Goal: Task Accomplishment & Management: Use online tool/utility

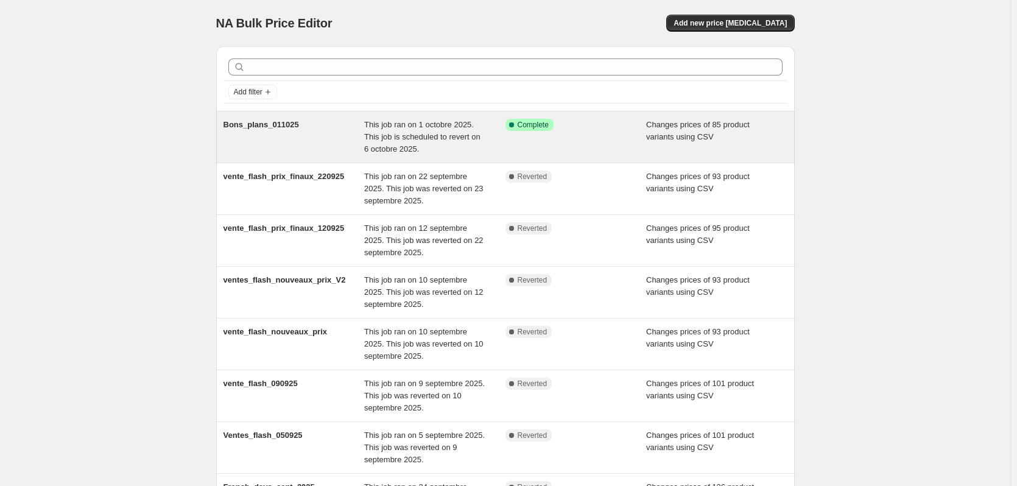
click at [602, 146] on div "Success Complete Complete" at bounding box center [575, 137] width 141 height 37
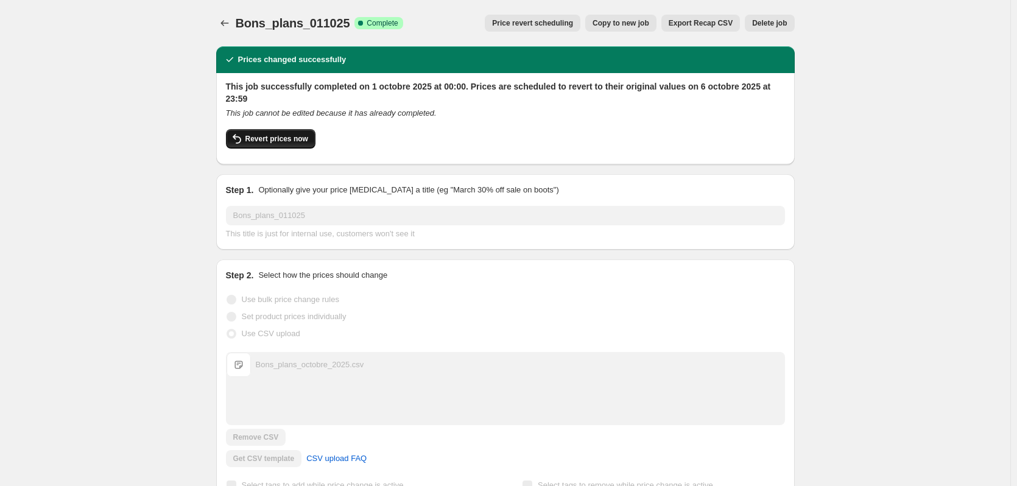
click at [286, 141] on span "Revert prices now" at bounding box center [276, 139] width 63 height 10
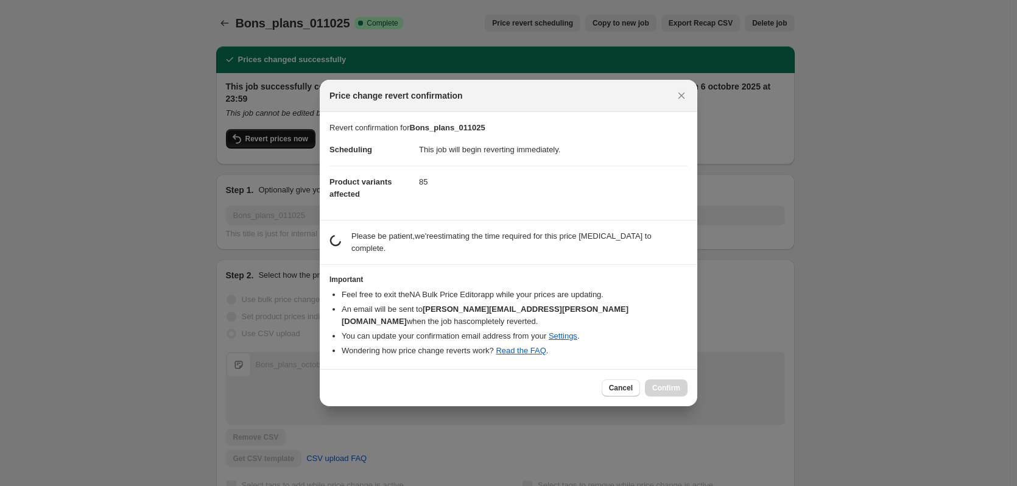
checkbox input "false"
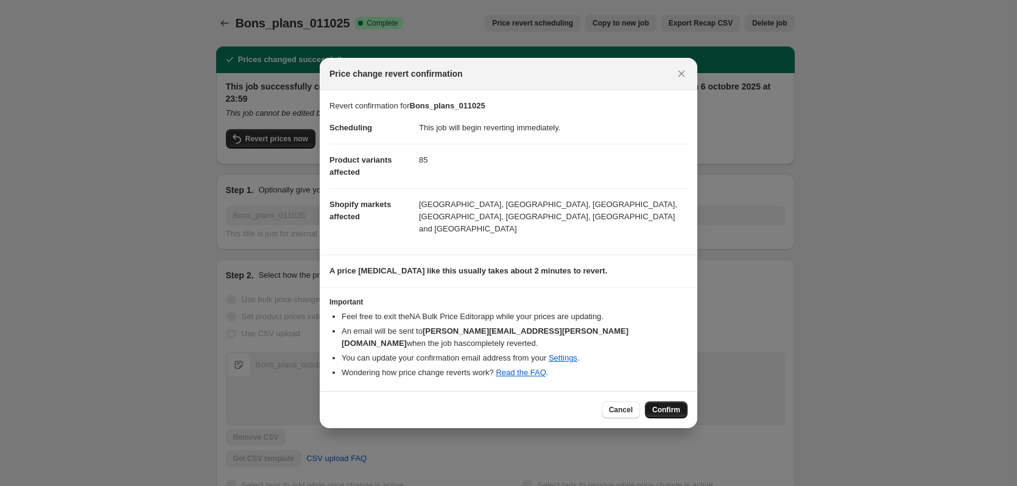
click at [677, 405] on span "Confirm" at bounding box center [666, 410] width 28 height 10
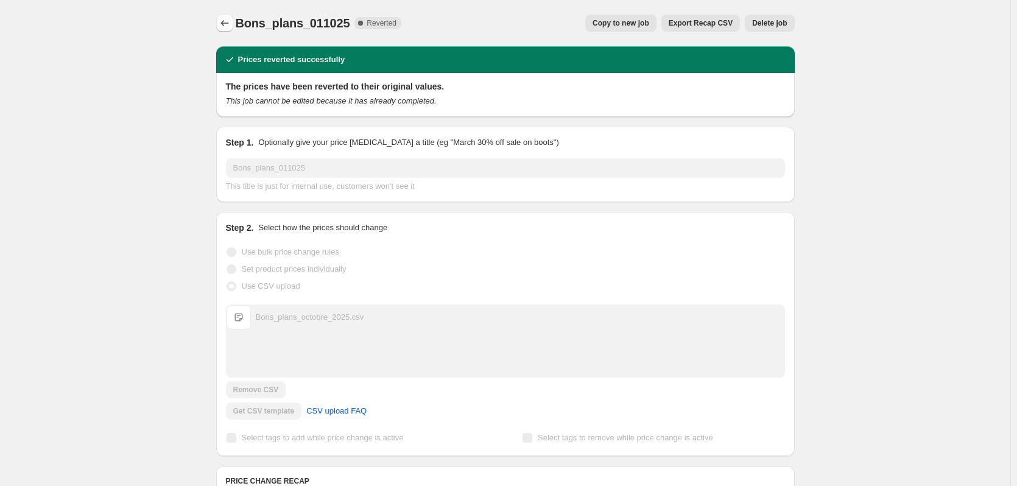
click at [230, 16] on button "Price change jobs" at bounding box center [224, 23] width 17 height 17
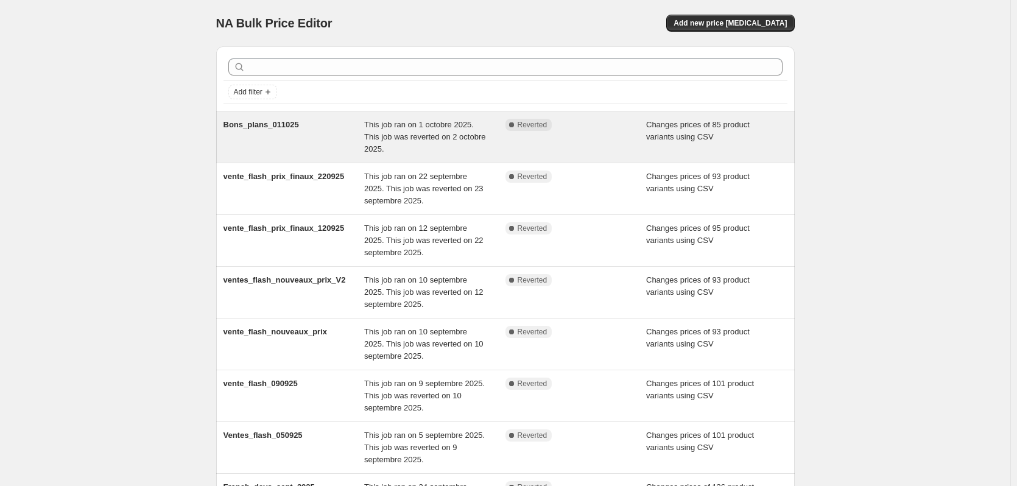
click at [344, 144] on div "Bons_plans_011025" at bounding box center [294, 137] width 141 height 37
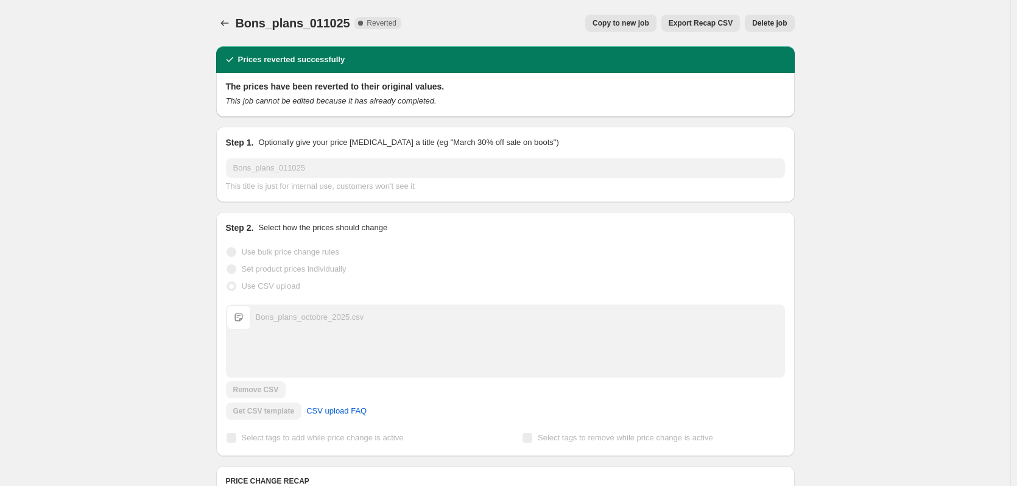
click at [643, 23] on span "Copy to new job" at bounding box center [621, 23] width 57 height 10
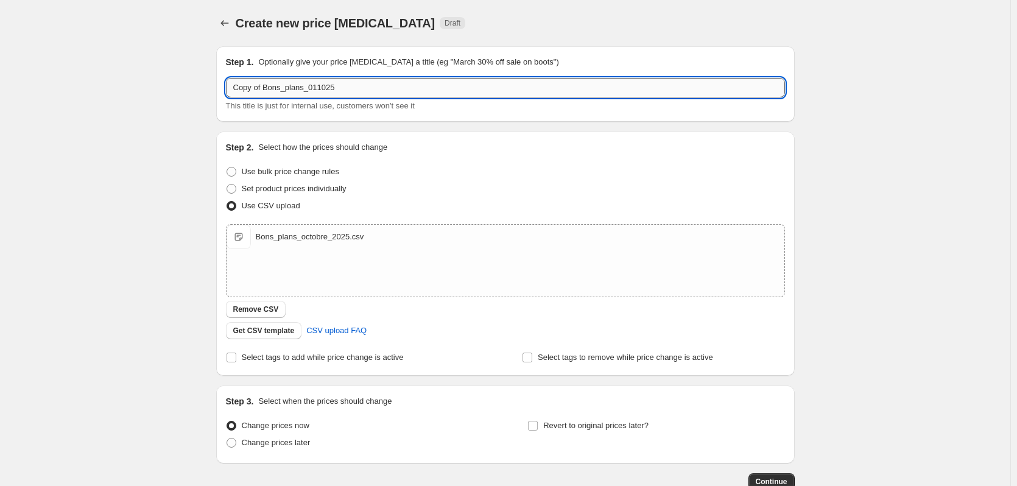
click at [267, 88] on input "Copy of Bons_plans_011025" at bounding box center [505, 87] width 559 height 19
click at [265, 88] on input "Copy of Bons_plans_011025" at bounding box center [505, 87] width 559 height 19
drag, startPoint x: 266, startPoint y: 90, endPoint x: 225, endPoint y: 87, distance: 40.3
click at [228, 87] on input "Copy of Bons_plans_011025" at bounding box center [505, 87] width 559 height 19
click at [283, 90] on input "Bons_plans_011025" at bounding box center [505, 87] width 559 height 19
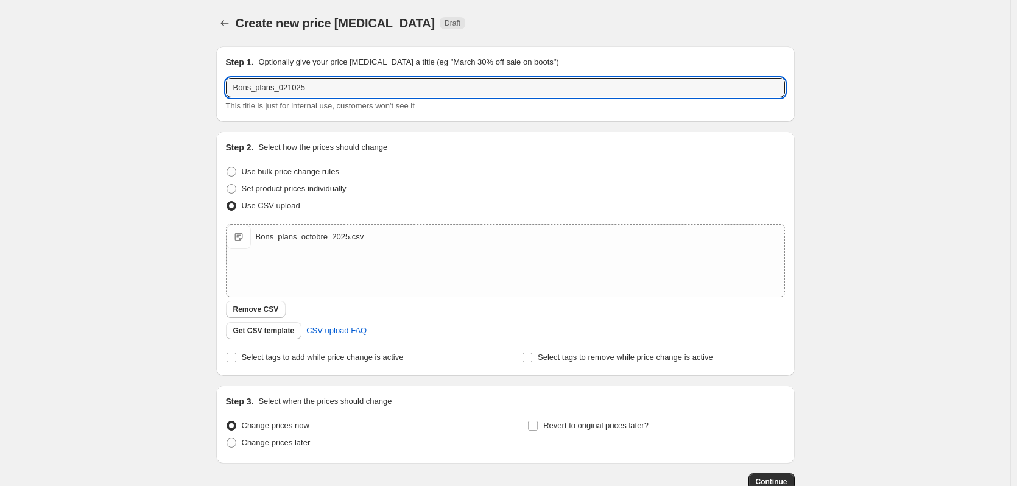
type input "Bons_plans_021025"
click at [158, 228] on div "Create new price [MEDICAL_DATA]. This page is ready Create new price [MEDICAL_D…" at bounding box center [505, 282] width 1010 height 565
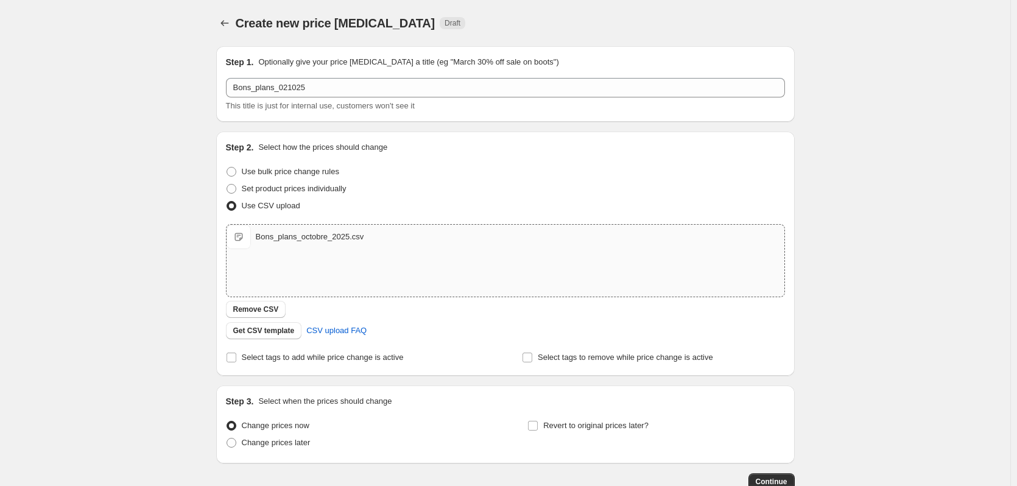
click at [237, 238] on span "Bons_plans_octobre_2025.csv" at bounding box center [239, 237] width 24 height 24
type input "C:\fakepath\Bons_plans_021025_VF.csv"
click at [248, 239] on span "Bons_plans_octobre_2025.csv" at bounding box center [239, 237] width 24 height 24
type input "C:\fakepath\Bons_plans_021025_VF.csv"
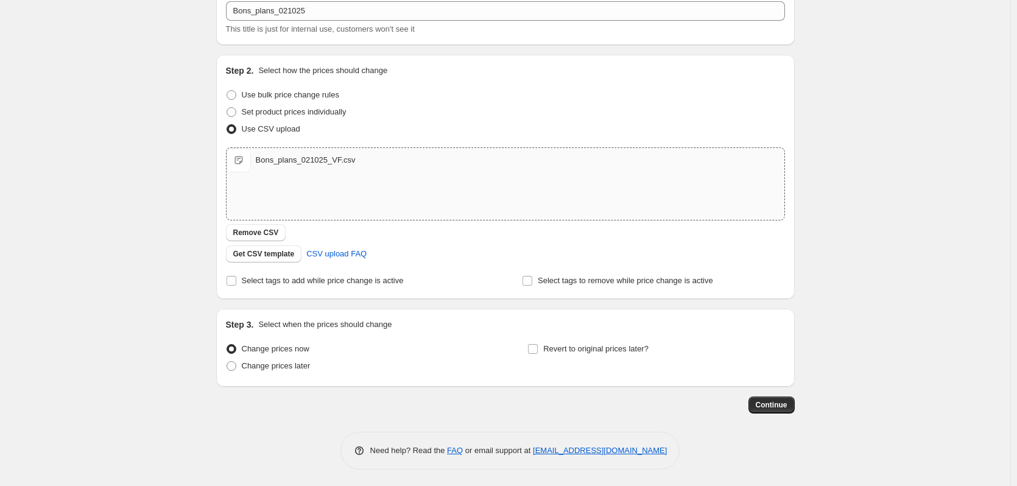
scroll to position [79, 0]
click at [538, 353] on label "Revert to original prices later?" at bounding box center [587, 347] width 121 height 17
click at [538, 352] on input "Revert to original prices later?" at bounding box center [533, 347] width 10 height 10
checkbox input "true"
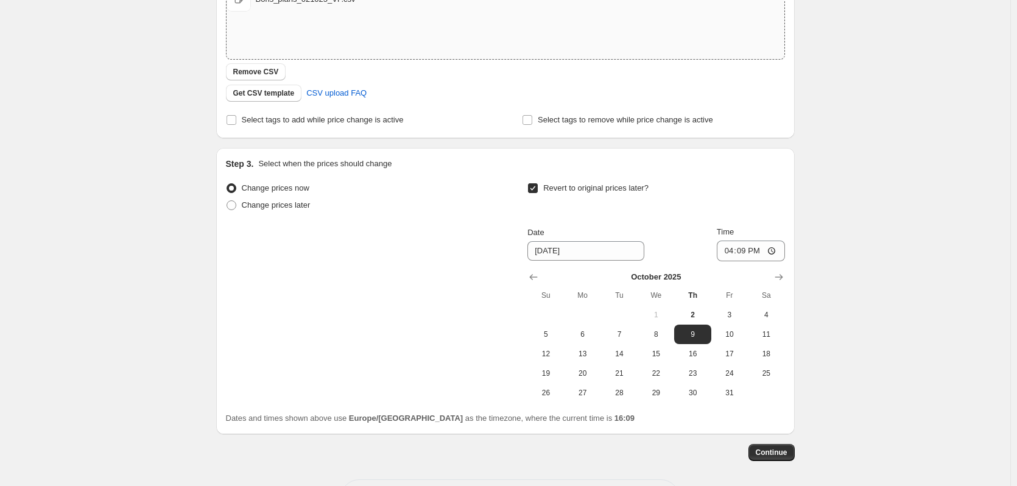
scroll to position [261, 0]
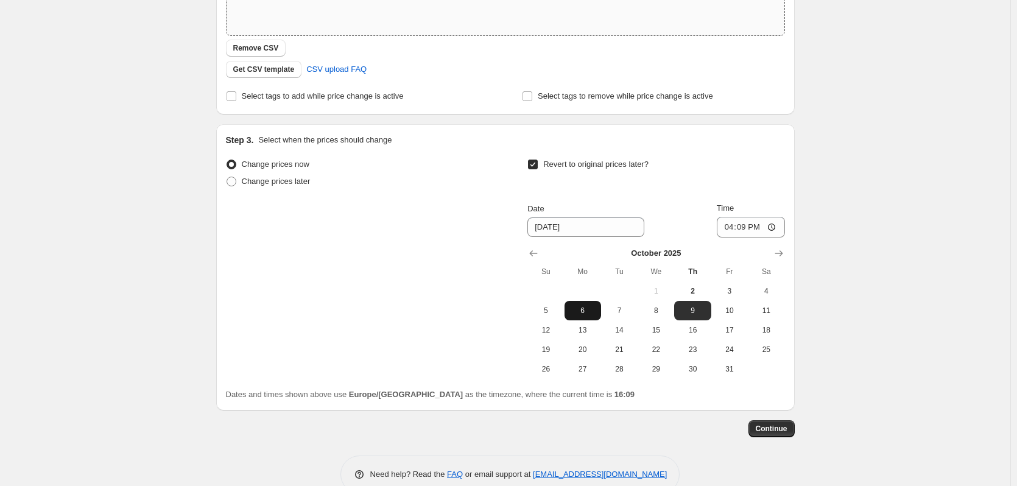
click at [590, 315] on button "6" at bounding box center [583, 310] width 37 height 19
type input "[DATE]"
click at [749, 229] on input "16:09" at bounding box center [751, 227] width 68 height 21
type input "23:59"
click at [898, 368] on div "Create new price [MEDICAL_DATA]. This page is ready Create new price [MEDICAL_D…" at bounding box center [505, 125] width 1010 height 773
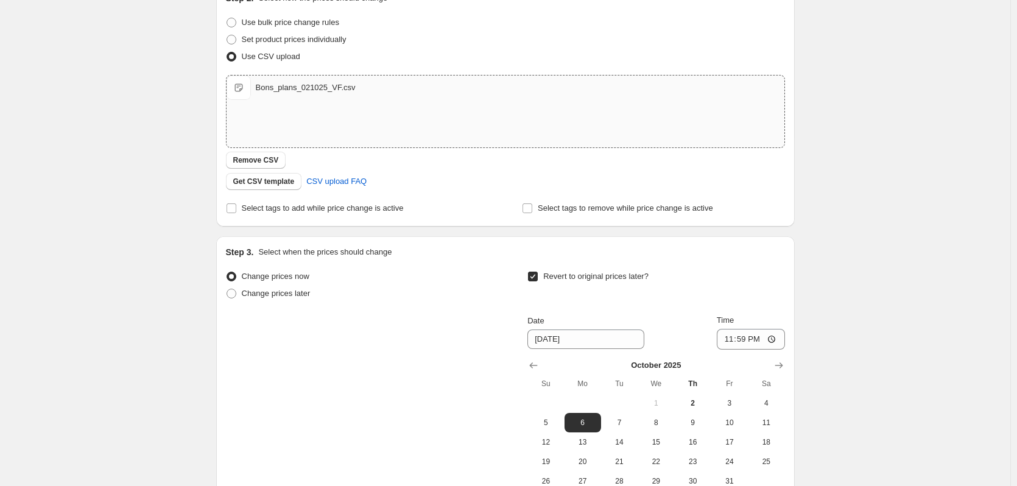
scroll to position [0, 0]
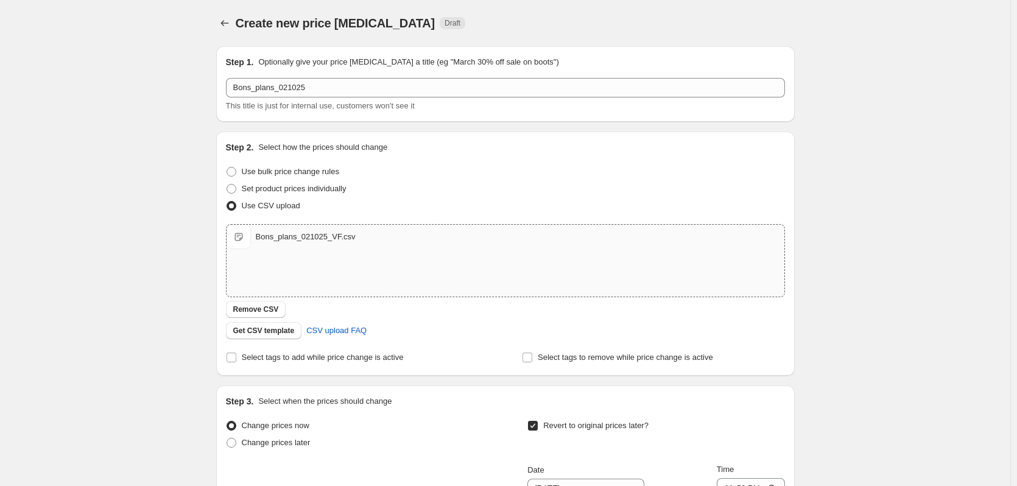
click at [188, 86] on div "Create new price [MEDICAL_DATA]. This page is ready Create new price [MEDICAL_D…" at bounding box center [505, 386] width 1010 height 773
